Goal: Transaction & Acquisition: Purchase product/service

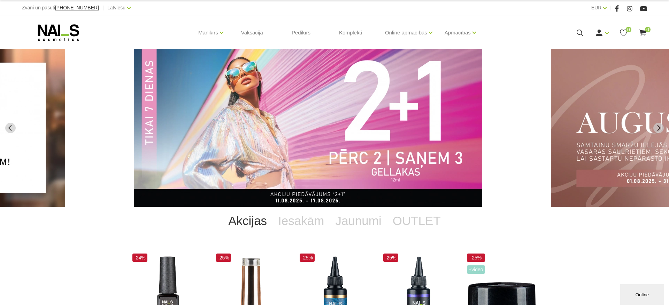
click at [464, 92] on img "2 of 12" at bounding box center [308, 128] width 348 height 158
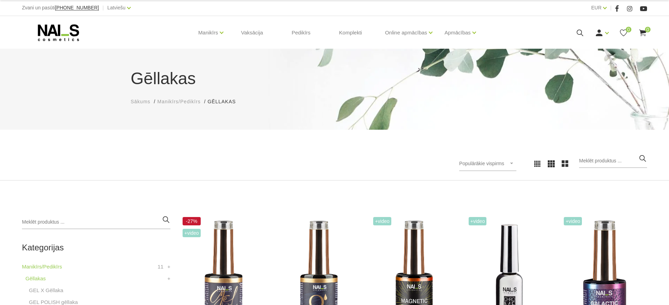
click at [580, 32] on icon at bounding box center [579, 33] width 9 height 9
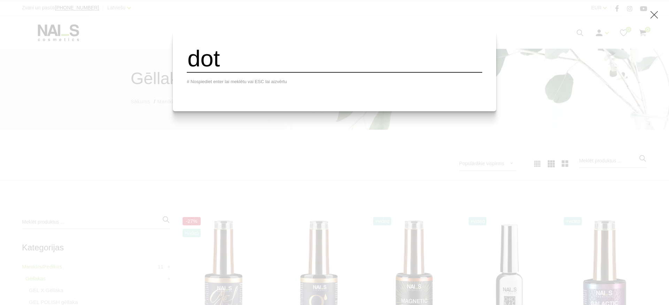
type input "dot"
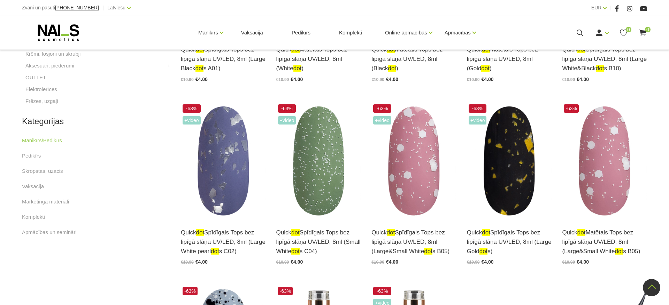
scroll to position [348, 0]
